Goal: Task Accomplishment & Management: Manage account settings

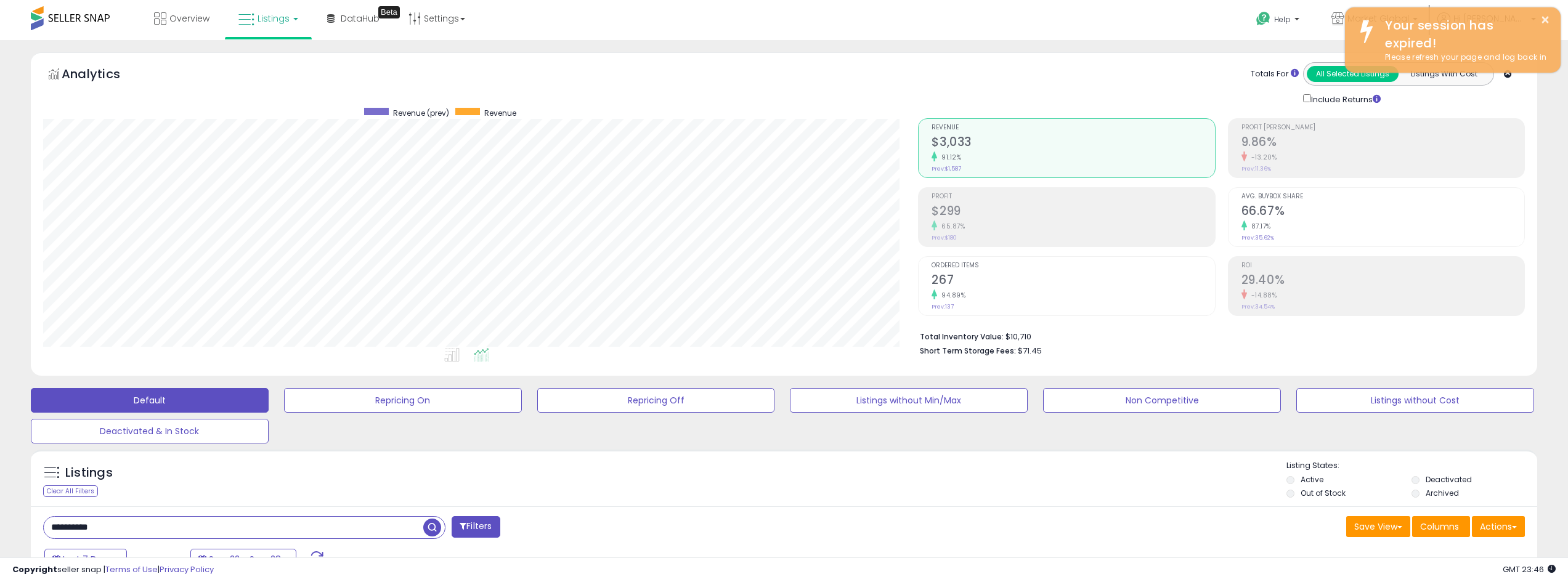
scroll to position [253, 875]
